Goal: Task Accomplishment & Management: Manage account settings

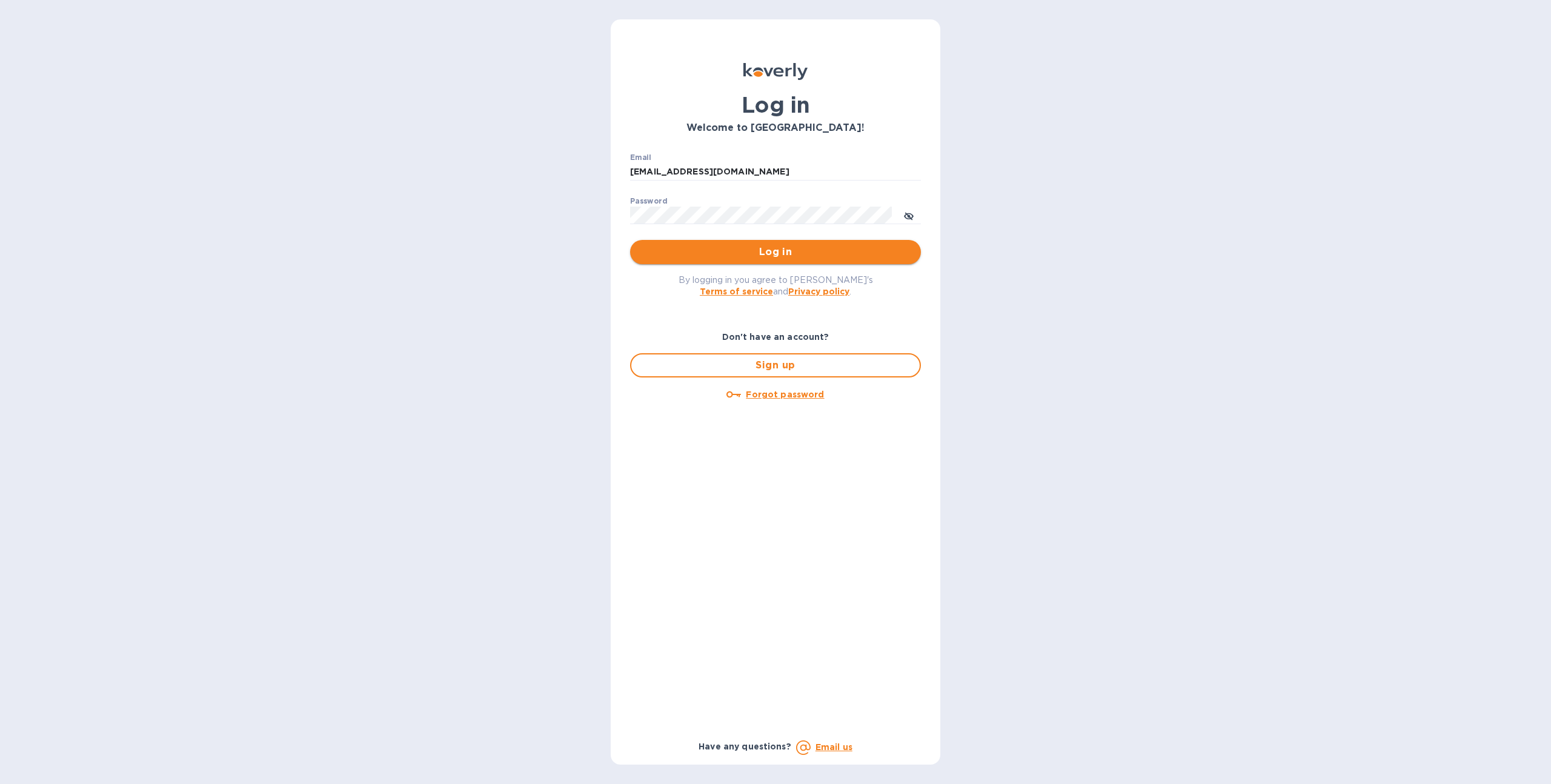
click at [683, 254] on span "Log in" at bounding box center [775, 252] width 272 height 15
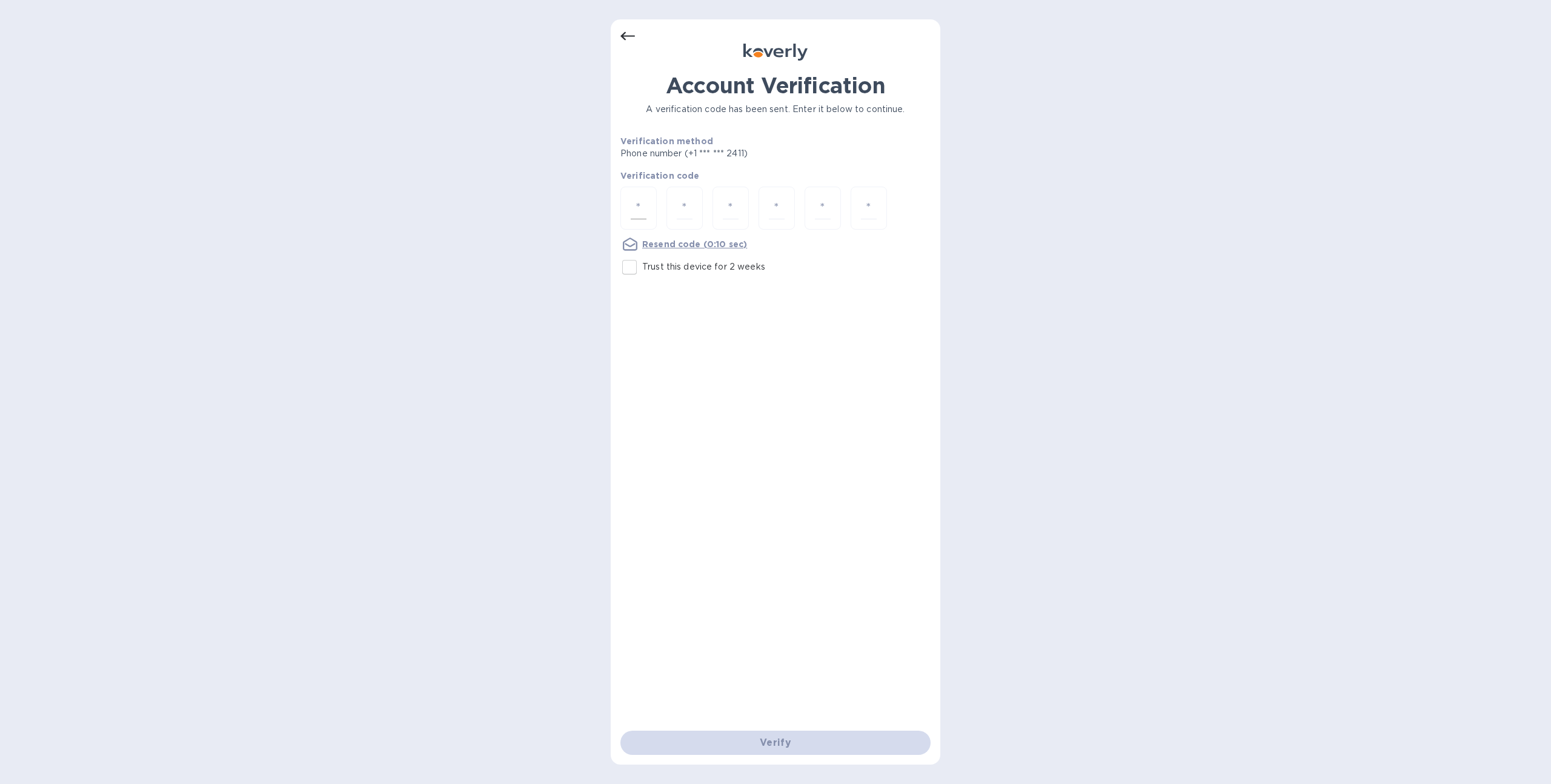
click at [636, 197] on input "number" at bounding box center [639, 208] width 16 height 23
type input "9"
type input "8"
type input "6"
type input "4"
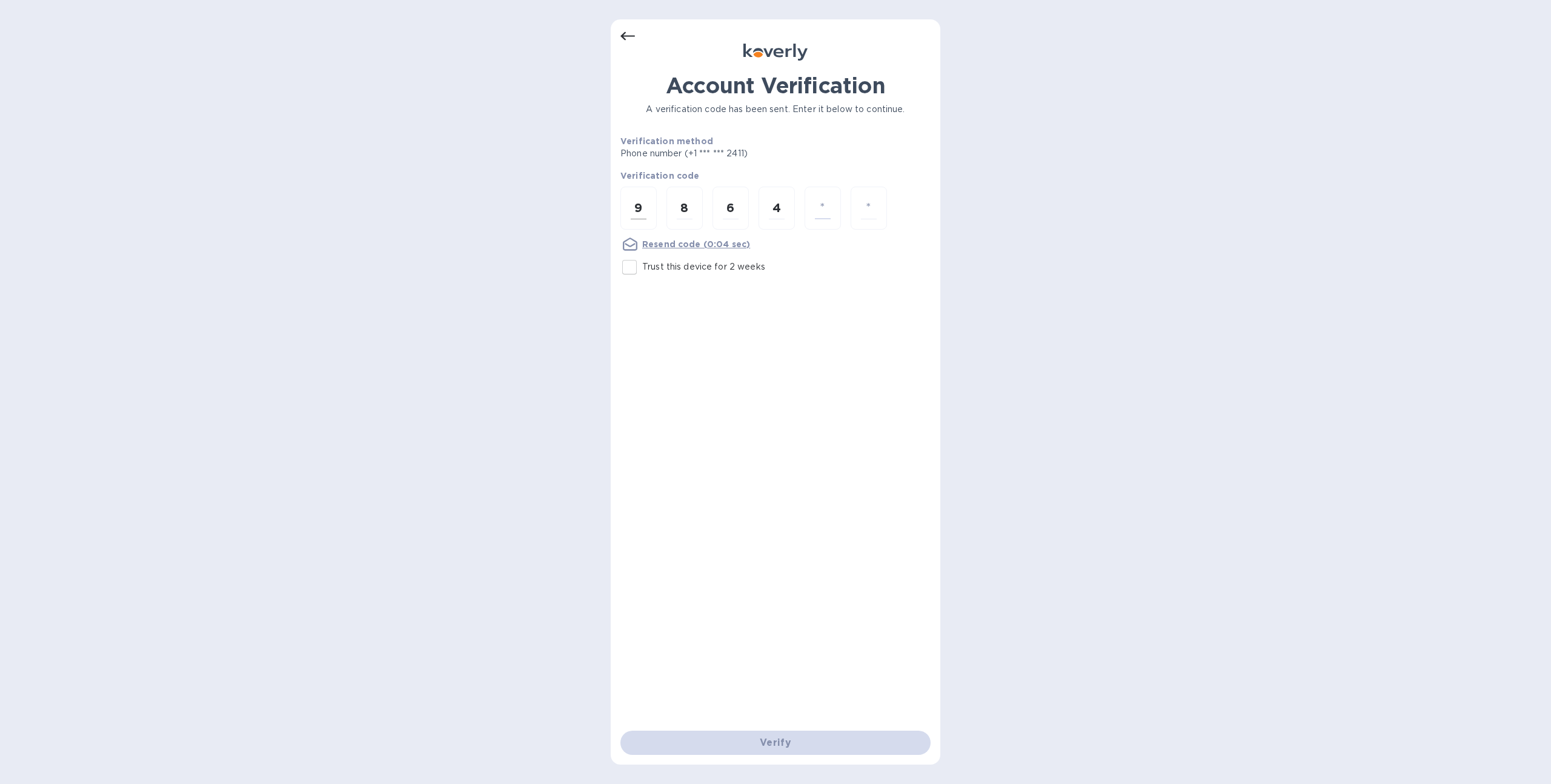
type input "7"
type input "1"
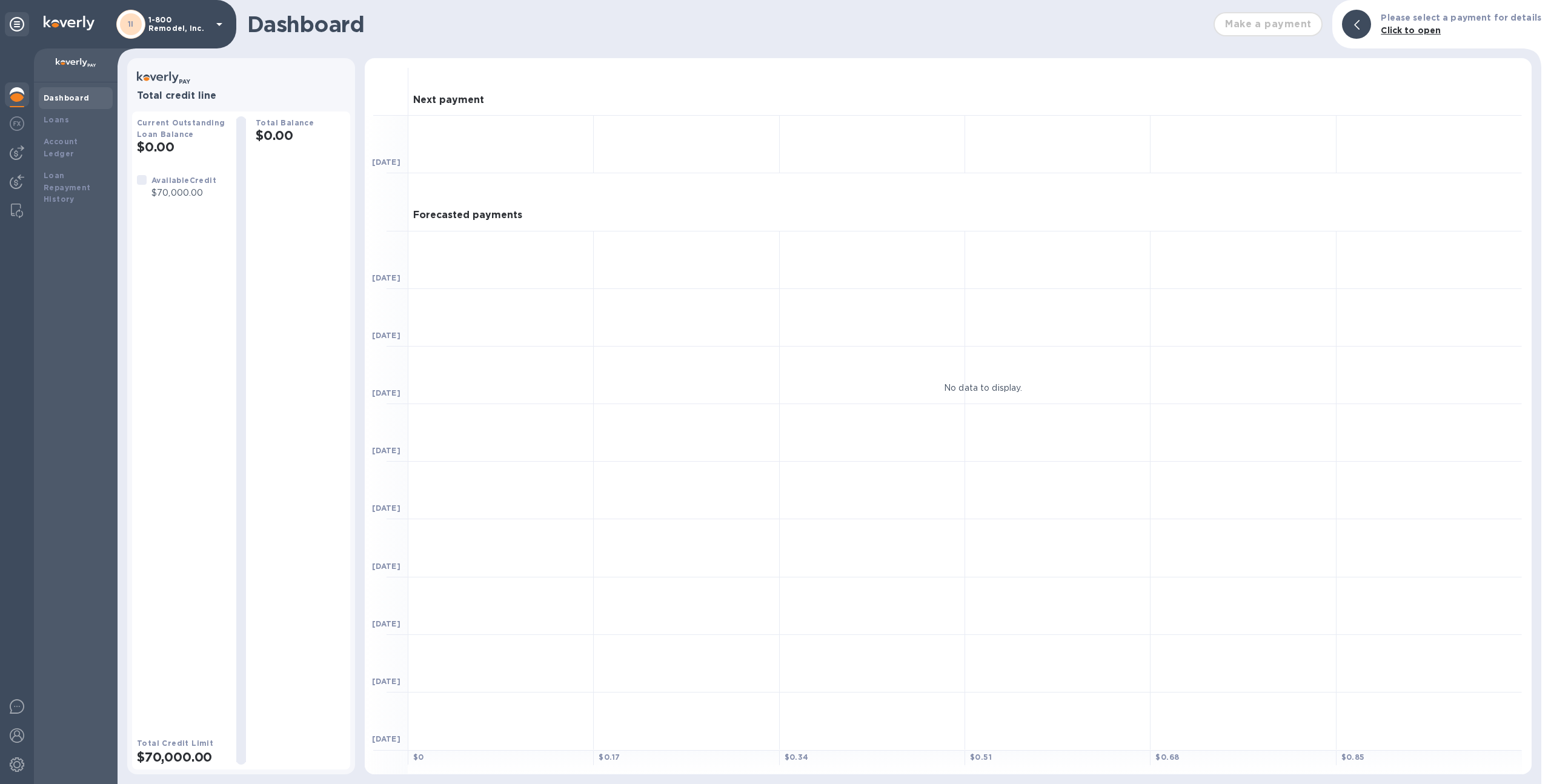
click at [174, 25] on p "1-800 Remodel, Inc." at bounding box center [178, 25] width 61 height 17
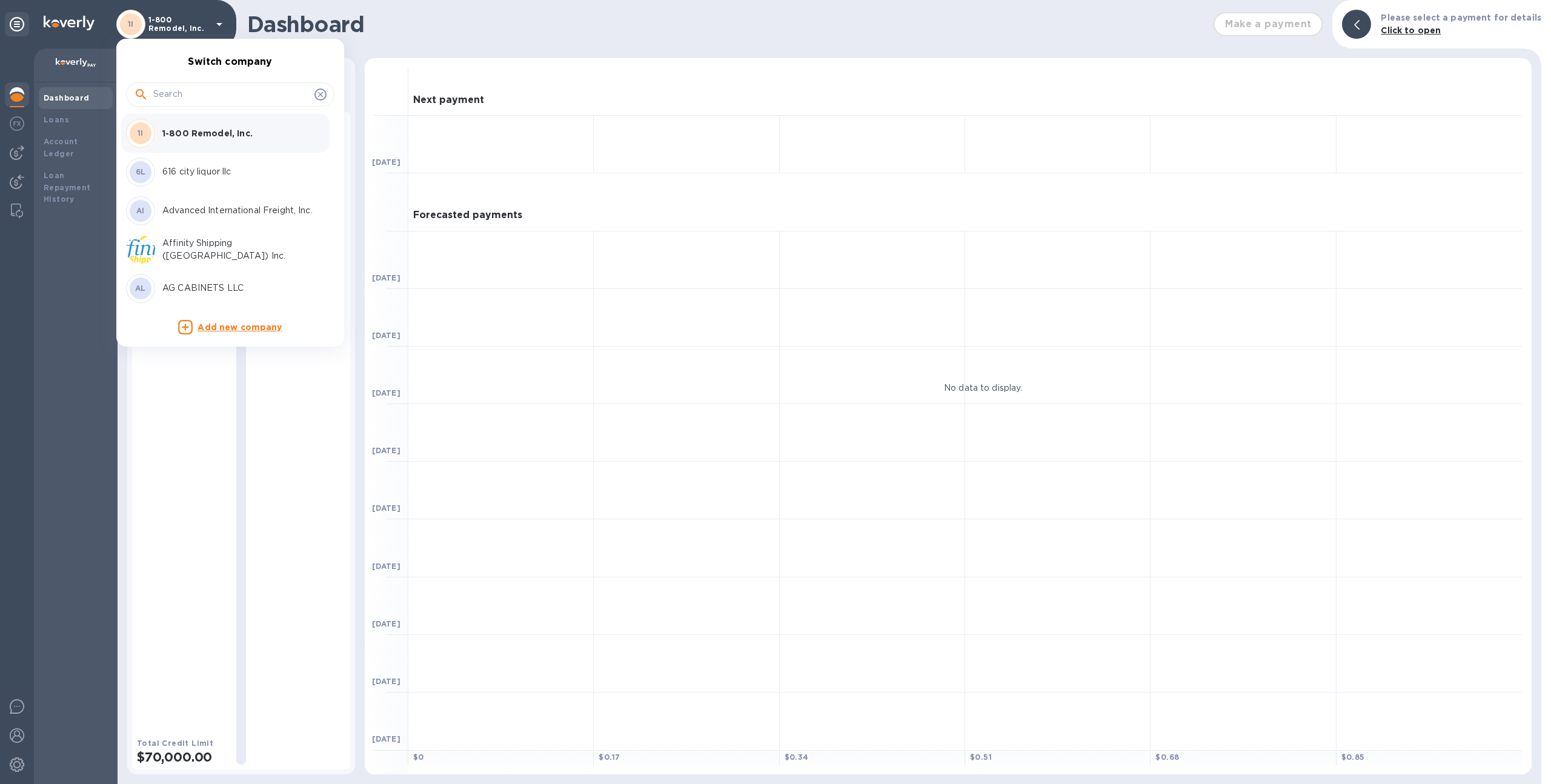
click at [207, 86] on input "text" at bounding box center [231, 94] width 156 height 18
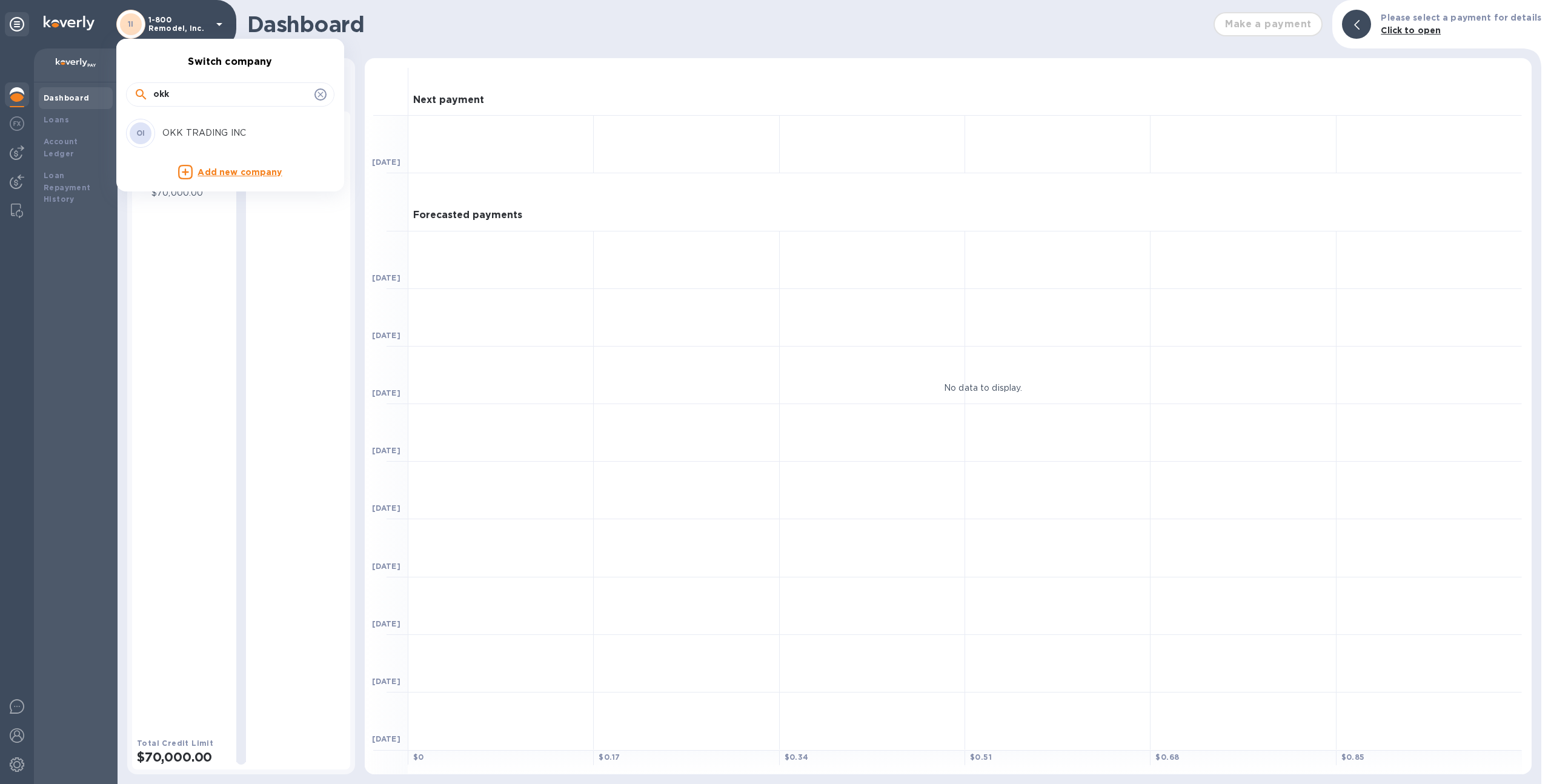
type input "okk"
click at [225, 135] on p "OKK TRADING INC" at bounding box center [239, 132] width 153 height 13
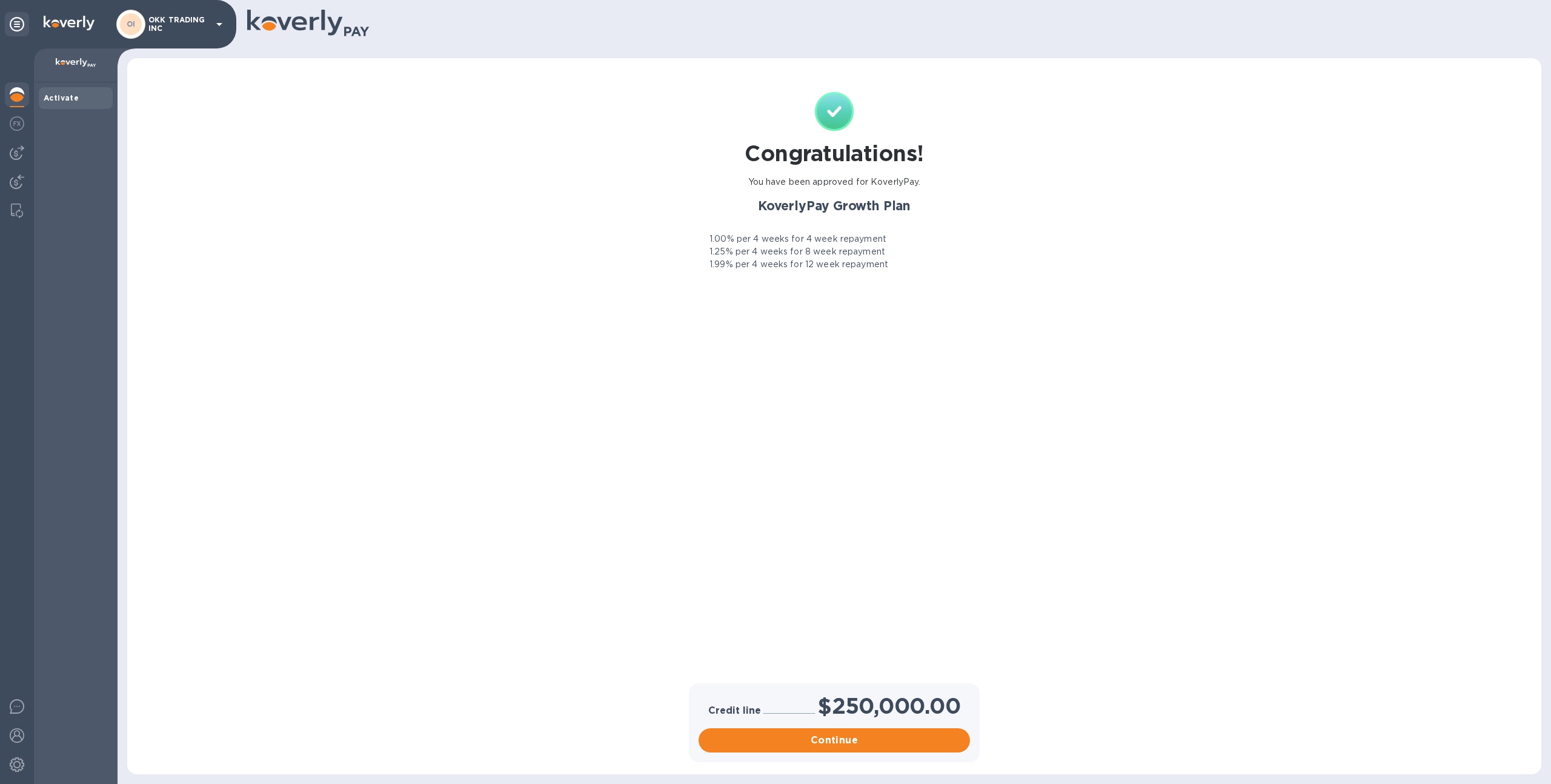
click at [158, 40] on div "OI OKK TRADING INC" at bounding box center [118, 24] width 236 height 48
click at [157, 25] on p "OKK TRADING INC" at bounding box center [178, 25] width 61 height 17
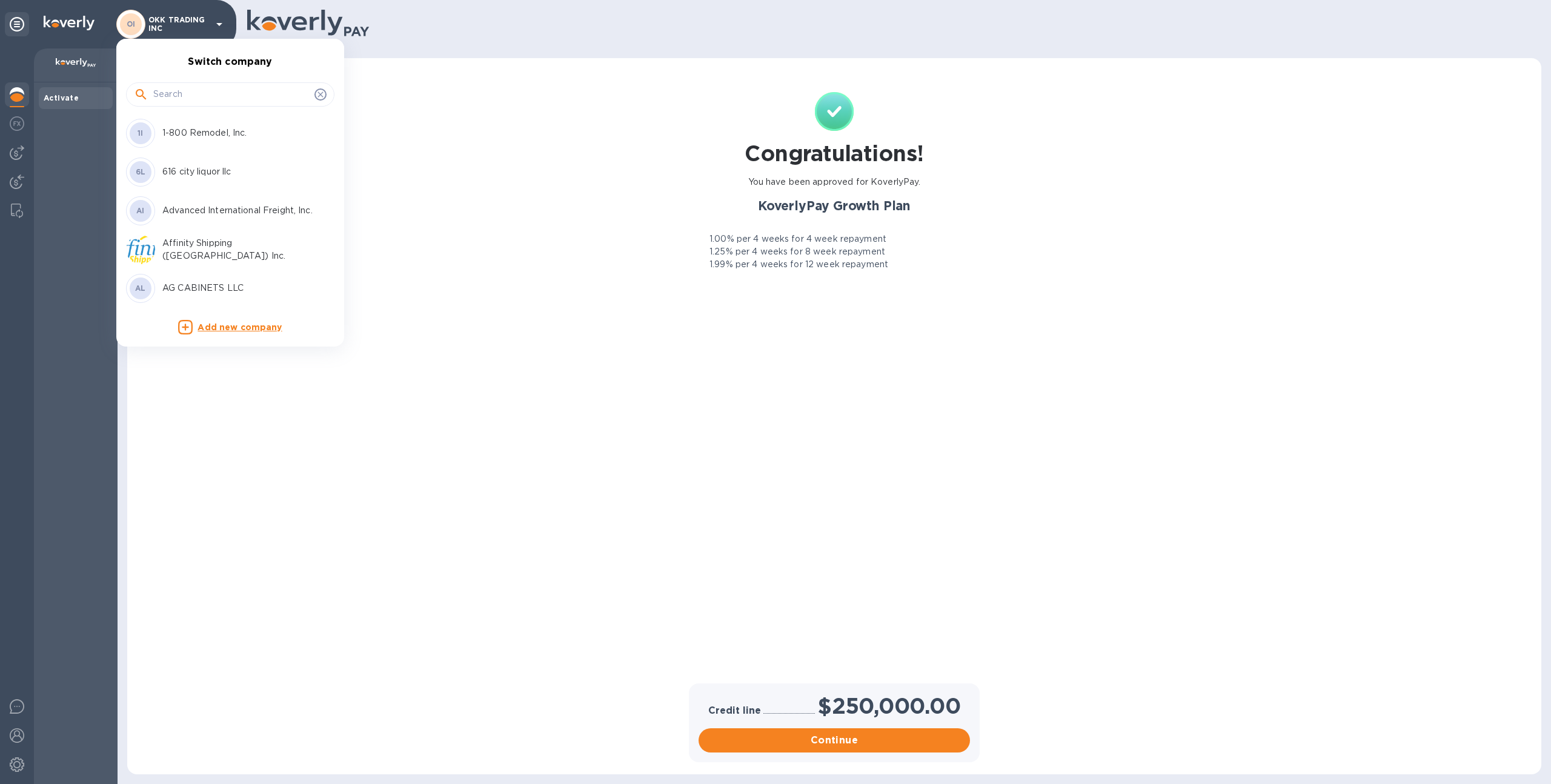
click at [189, 123] on div "1I 1-800 Remodel, Inc." at bounding box center [221, 133] width 189 height 29
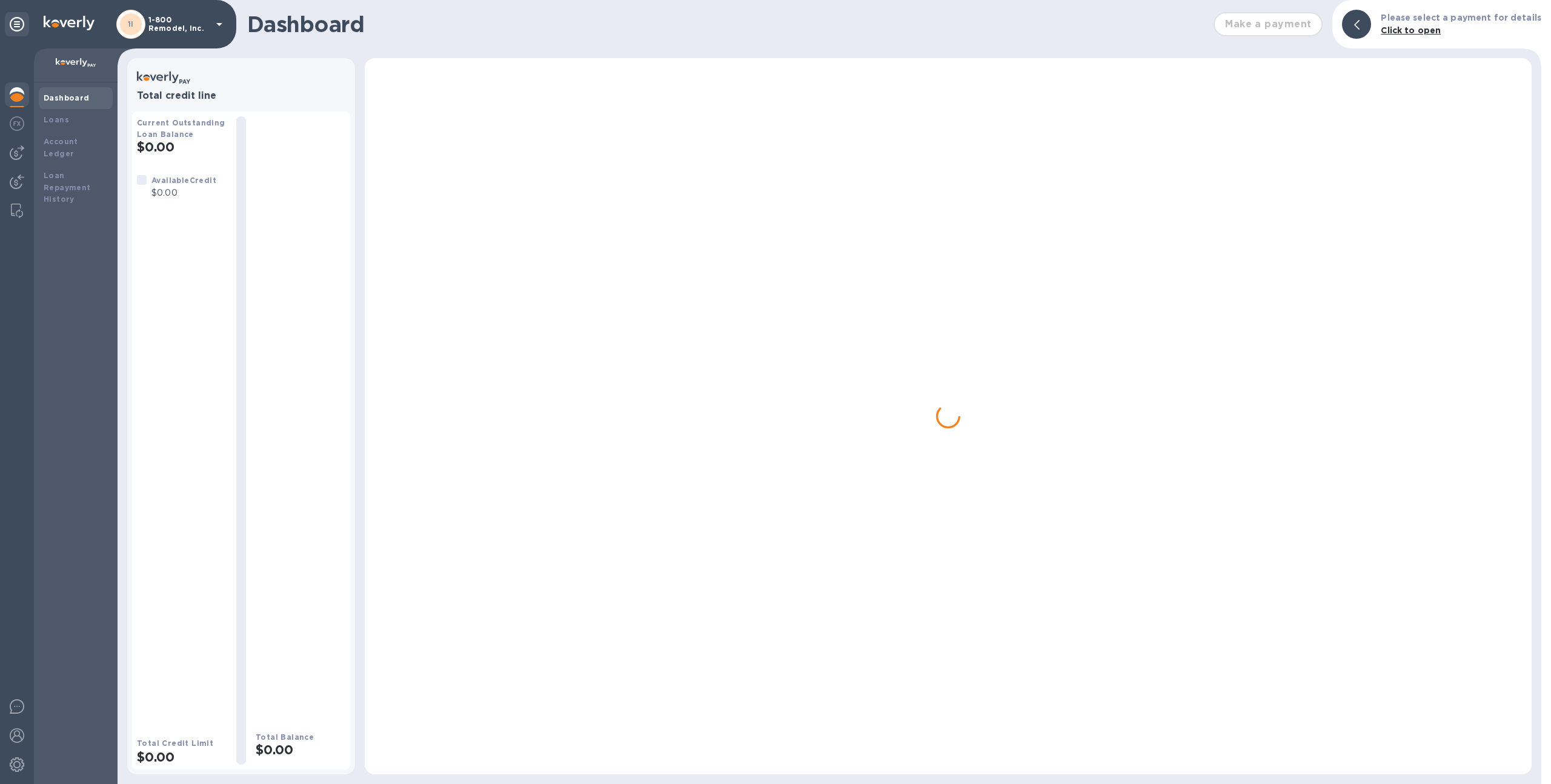
click at [169, 23] on p "1-800 Remodel, Inc." at bounding box center [178, 25] width 61 height 17
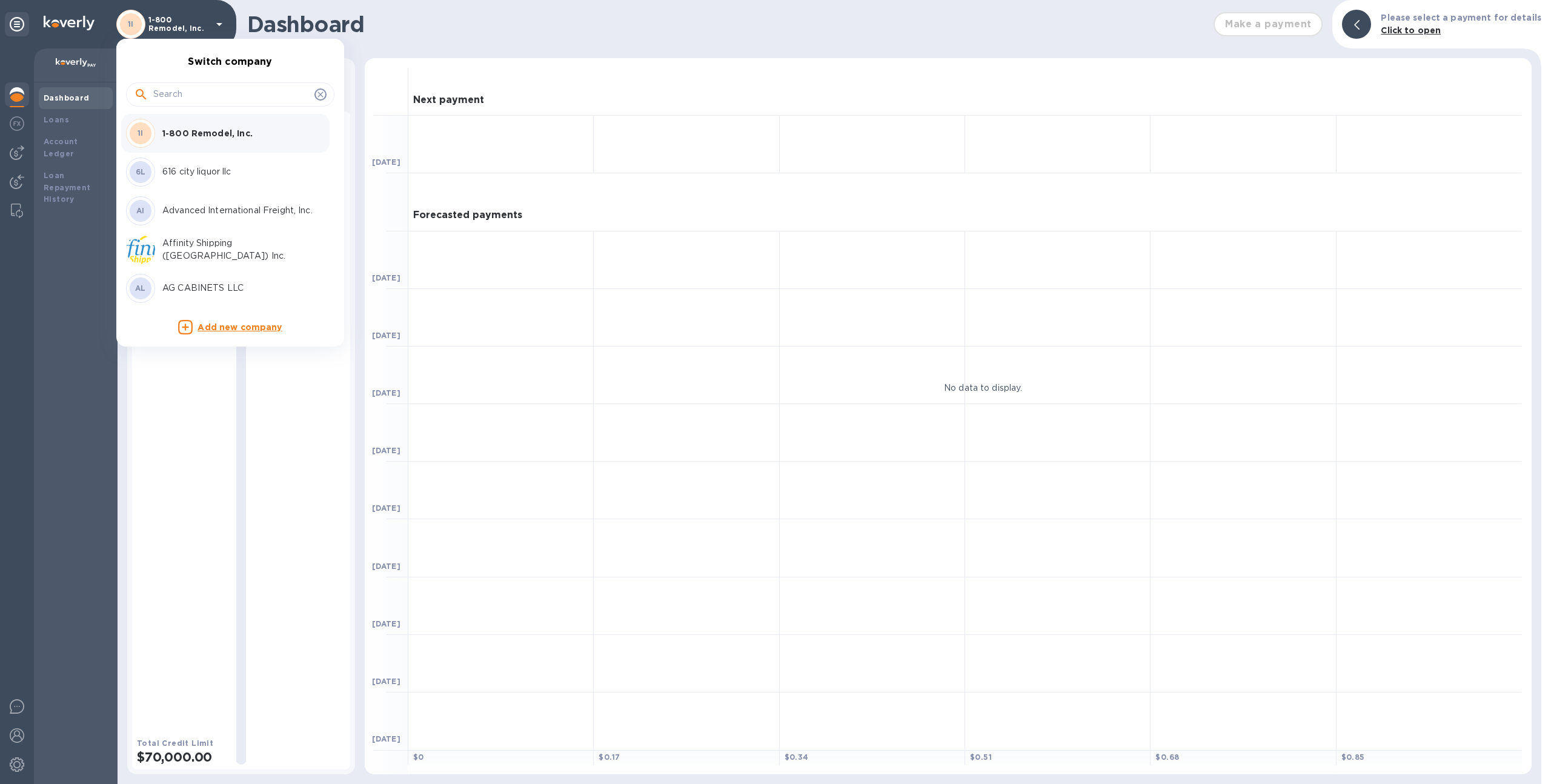
click at [178, 89] on input "text" at bounding box center [231, 94] width 156 height 18
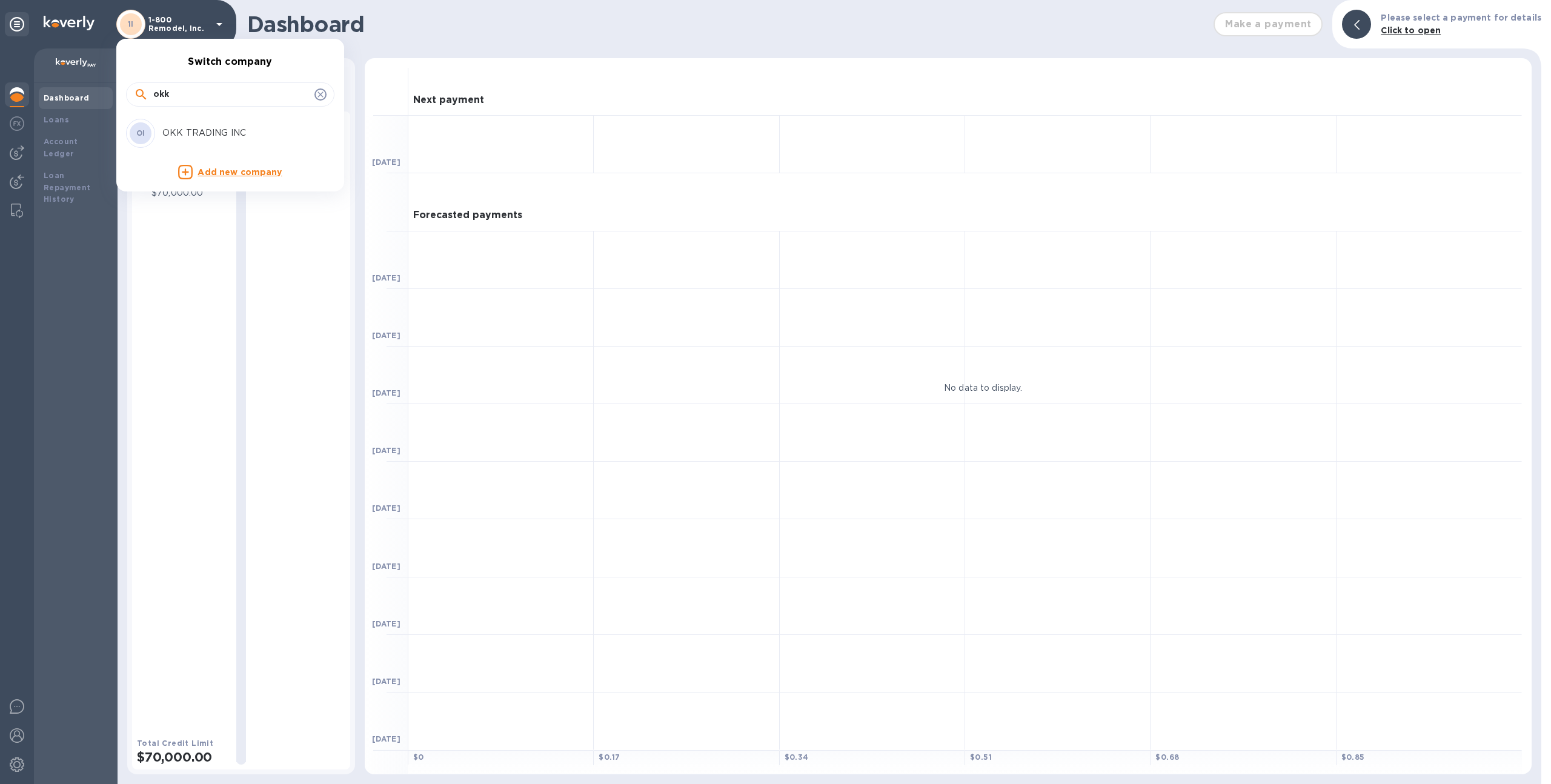
type input "okk"
click at [202, 126] on div "OI OKK TRADING INC" at bounding box center [221, 133] width 189 height 29
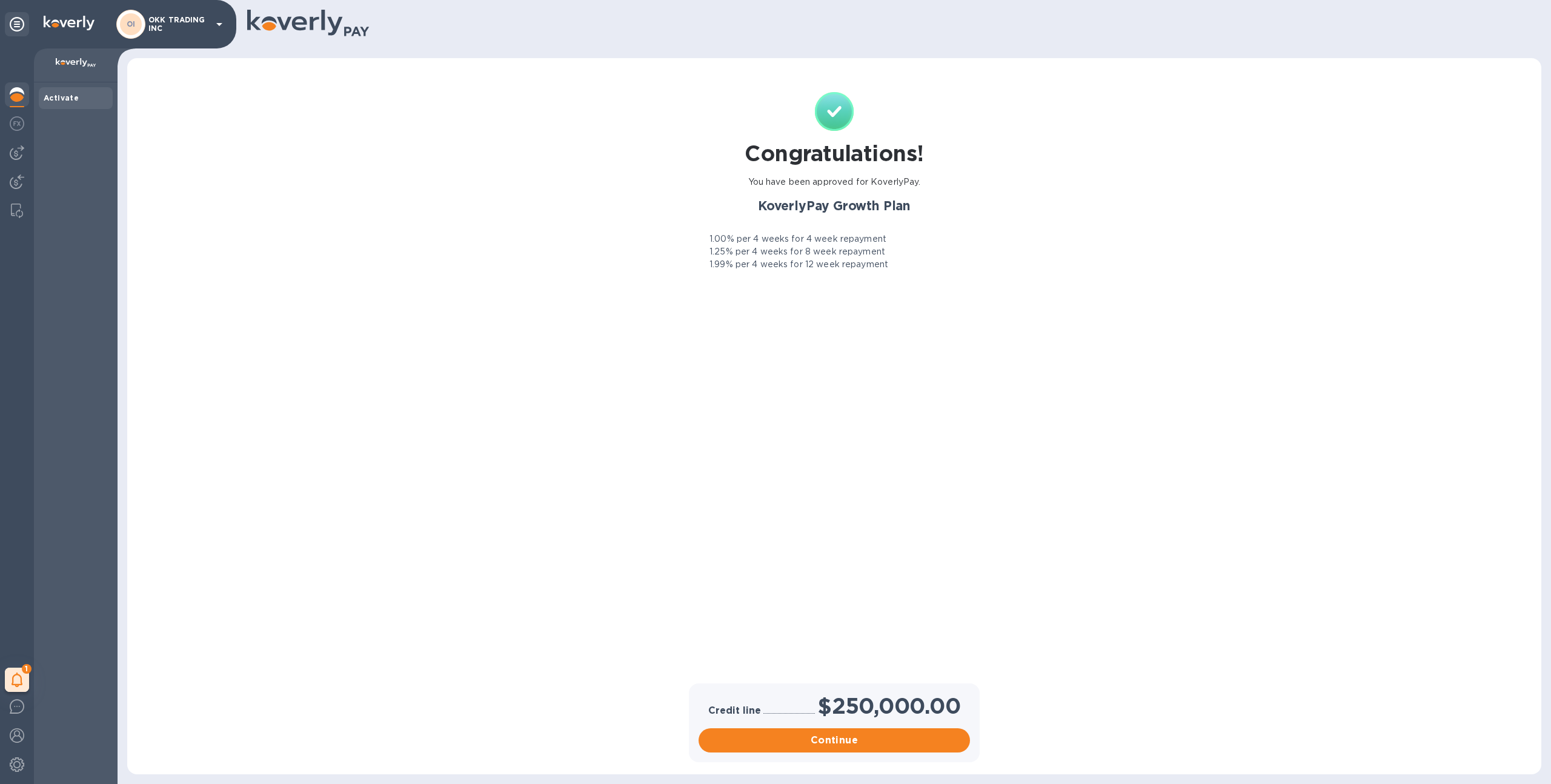
click at [13, 169] on div "1 My tasks" at bounding box center [17, 416] width 34 height 735
click at [15, 179] on img at bounding box center [17, 182] width 15 height 15
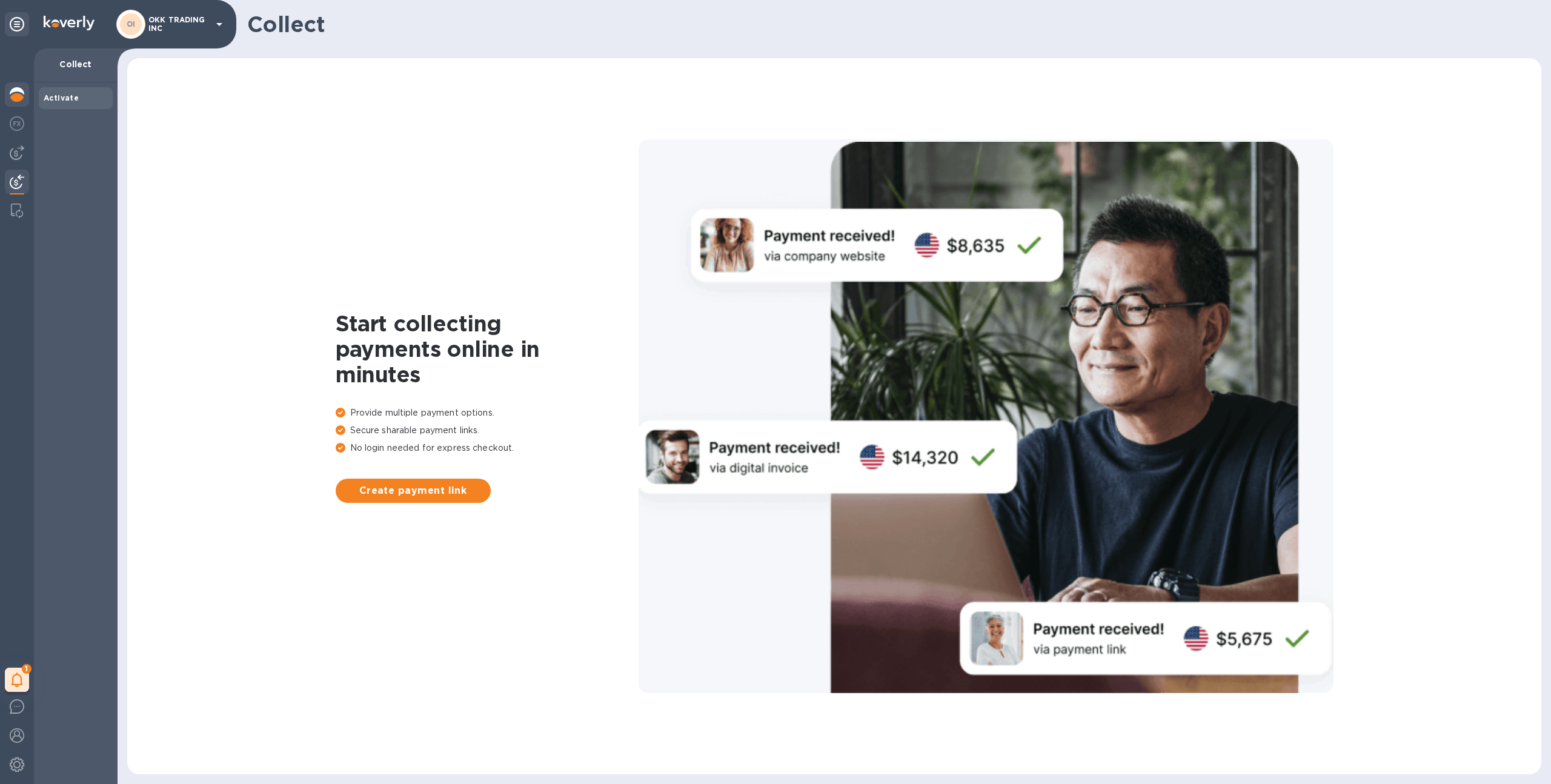
click at [18, 90] on img at bounding box center [17, 94] width 15 height 15
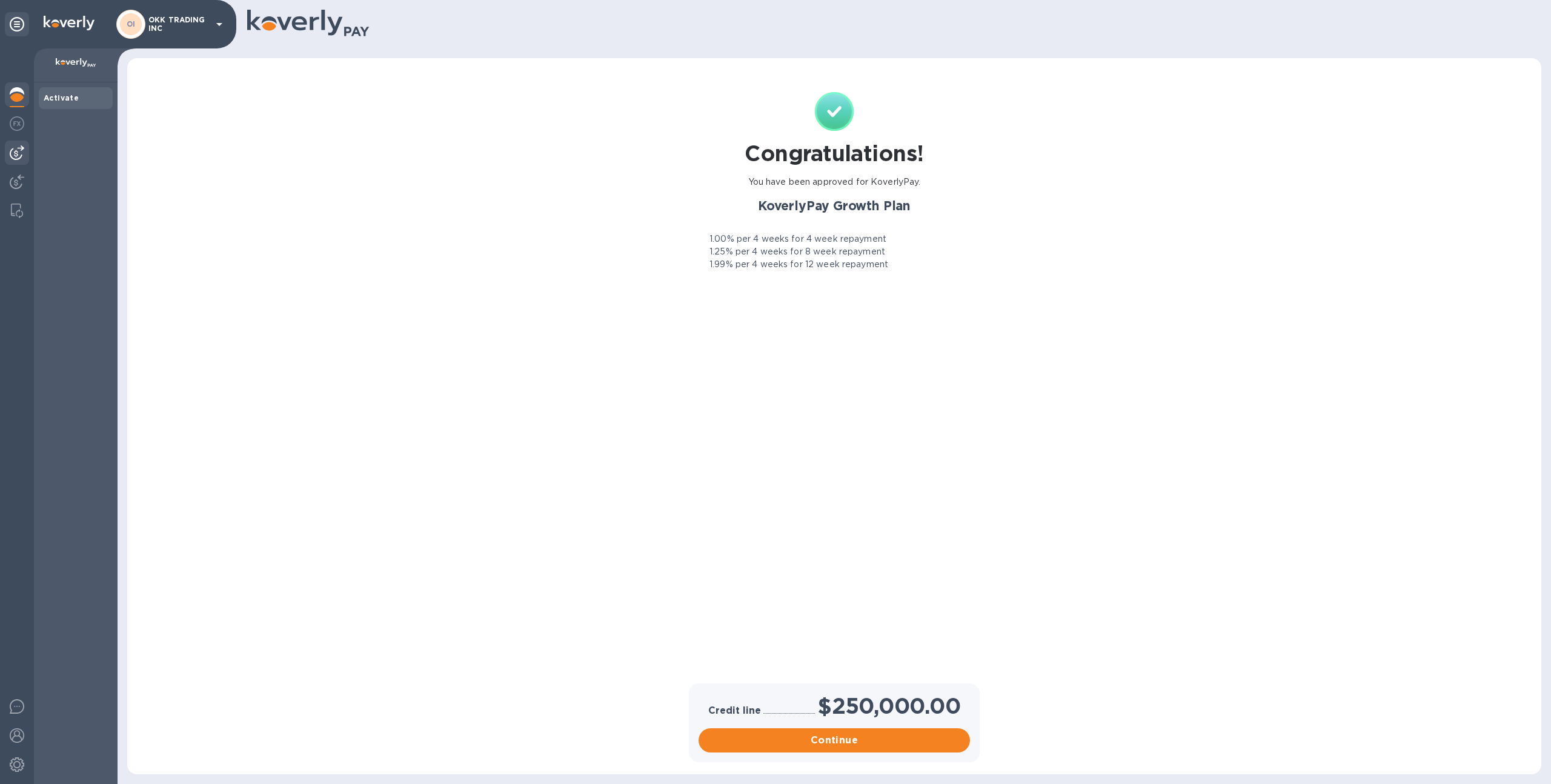
click at [10, 155] on img at bounding box center [17, 153] width 15 height 15
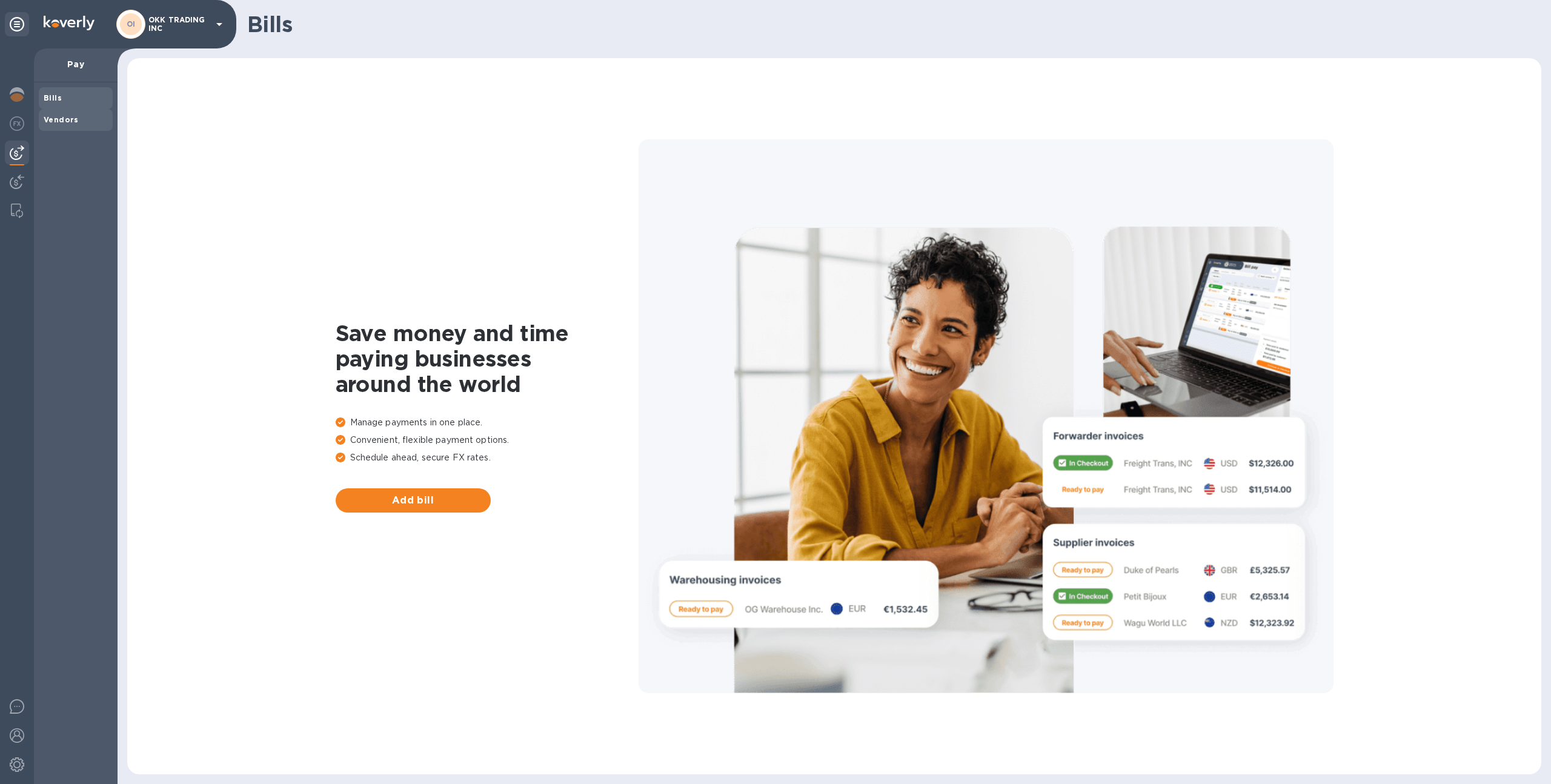
click at [60, 124] on span "Vendors" at bounding box center [61, 120] width 35 height 12
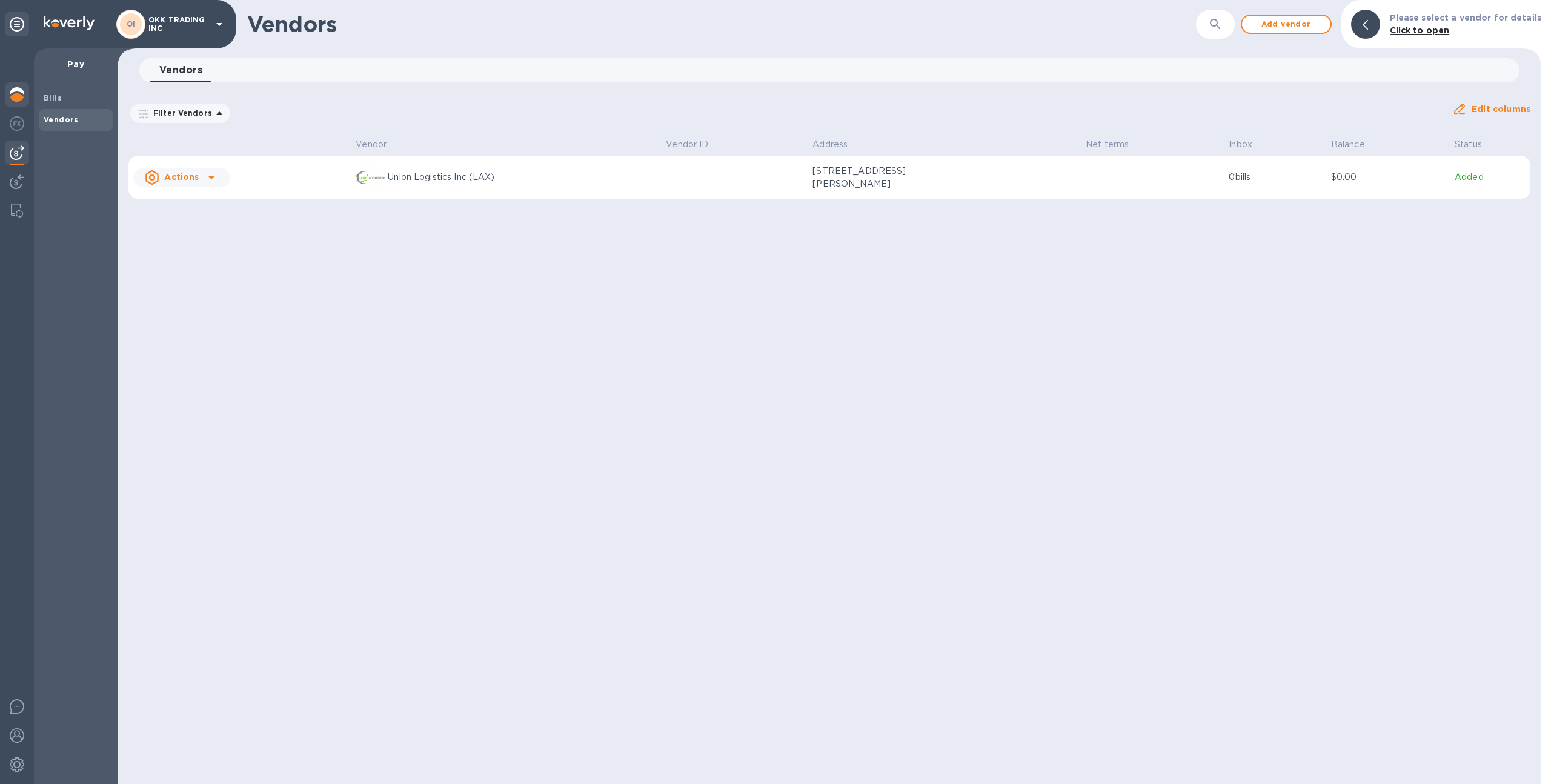
click at [20, 97] on img at bounding box center [17, 94] width 15 height 15
